Goal: Information Seeking & Learning: Learn about a topic

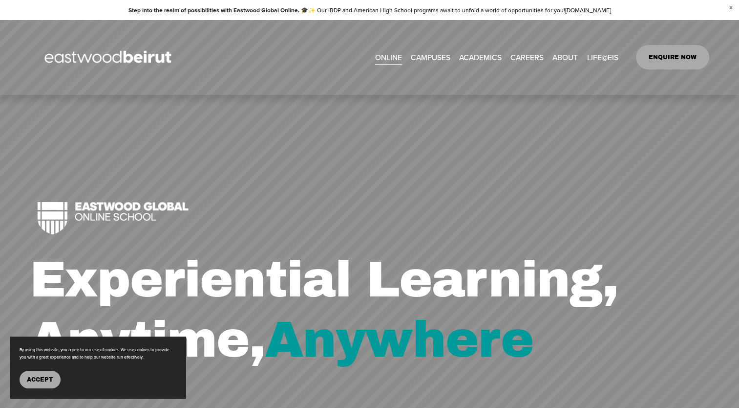
click at [45, 382] on span "Accept" at bounding box center [40, 379] width 26 height 7
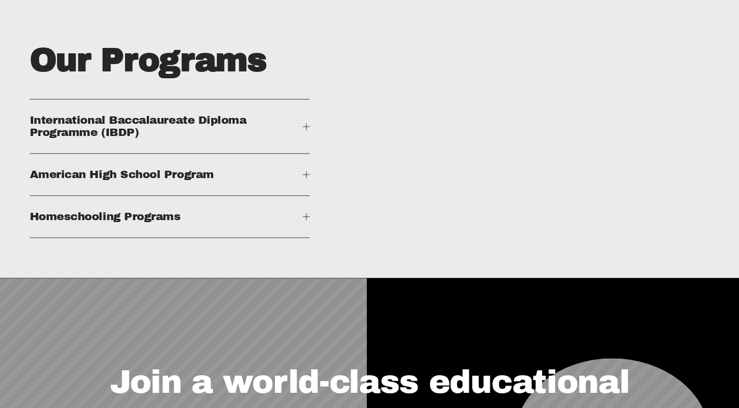
scroll to position [1388, 0]
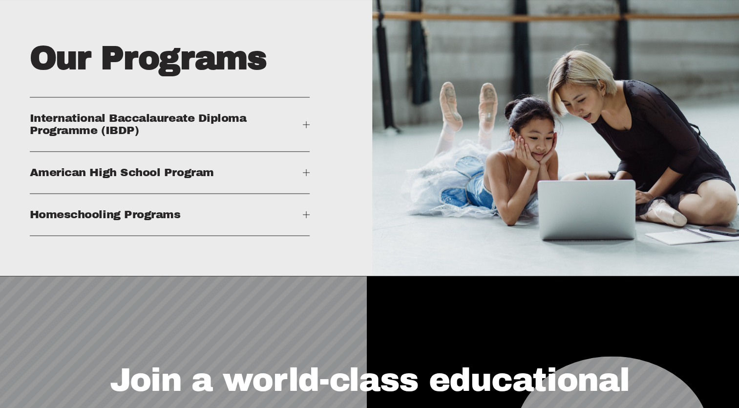
click at [305, 138] on button "International Baccalaureate Diploma Programme (IBDP)" at bounding box center [170, 124] width 280 height 54
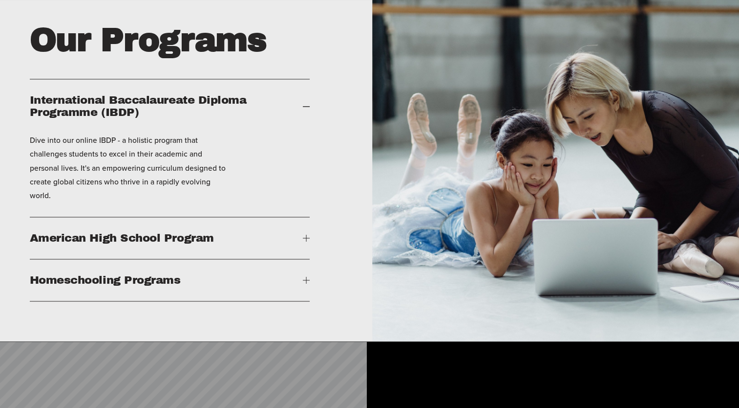
scroll to position [1407, 0]
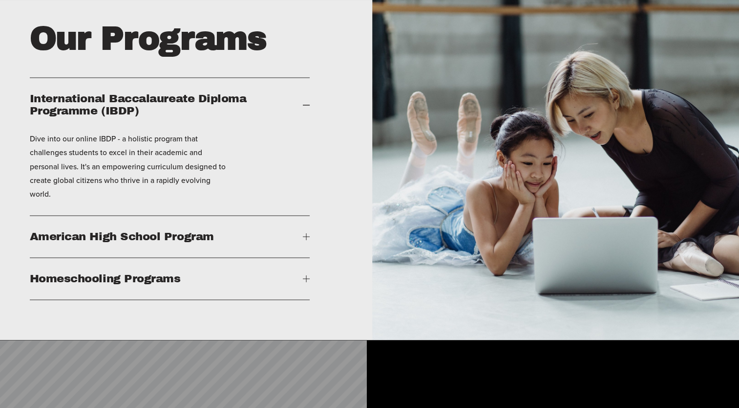
click at [210, 183] on p "Dive into our online IBDP - a holistic program that challenges students to exce…" at bounding box center [128, 165] width 196 height 69
click at [221, 117] on span "International Baccalaureate Diploma Programme (IBDP)" at bounding box center [167, 104] width 274 height 24
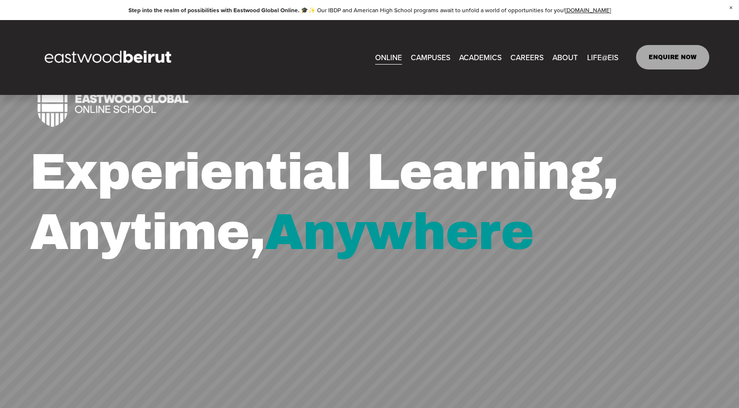
scroll to position [0, 0]
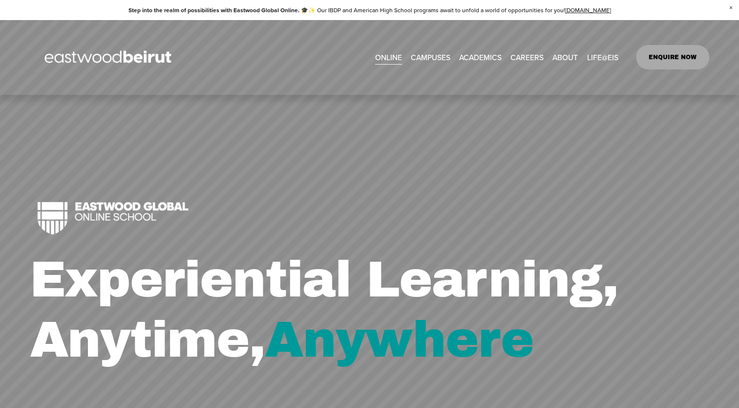
click at [0, 0] on span "Tuition & Financial Aid" at bounding box center [0, 0] width 0 height 0
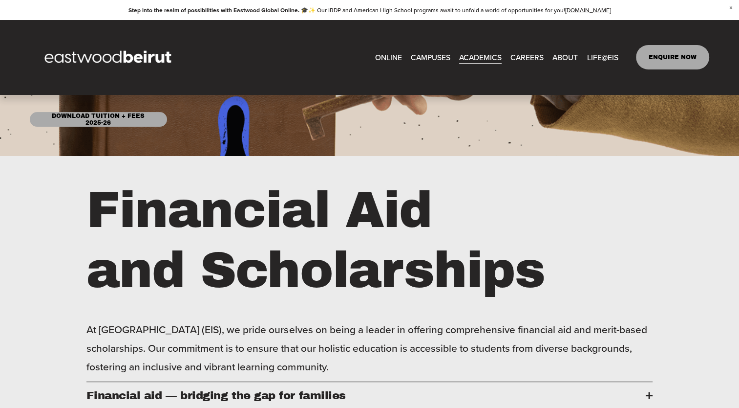
scroll to position [195, 0]
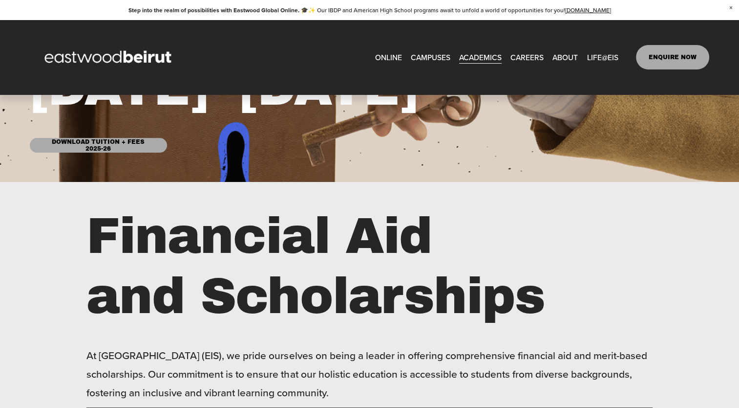
click at [128, 151] on link "Download Tuition + Fees 2025-26" at bounding box center [98, 145] width 137 height 15
click at [391, 59] on link "ONLINE" at bounding box center [388, 57] width 27 height 15
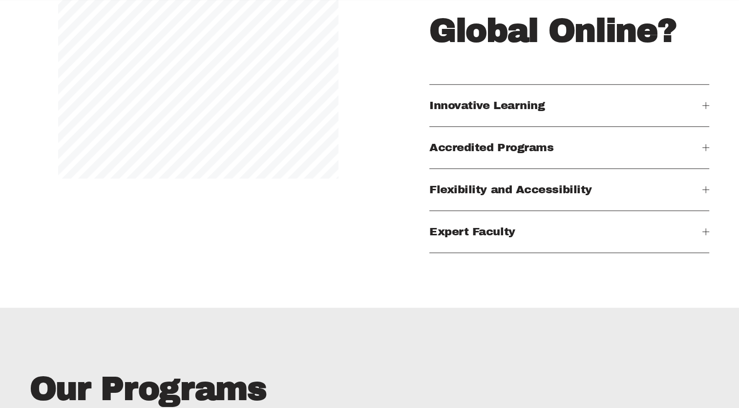
scroll to position [1075, 0]
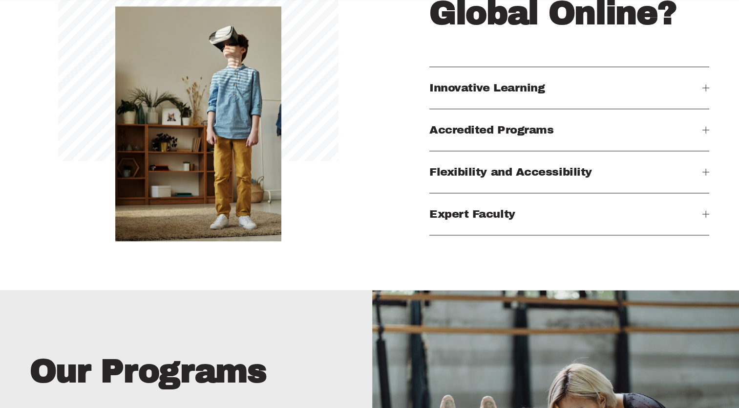
click at [703, 133] on div at bounding box center [706, 129] width 7 height 7
